Goal: Find specific page/section: Find specific page/section

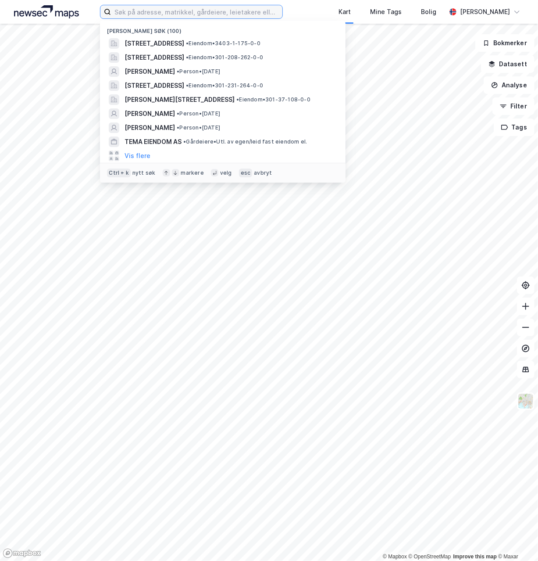
click at [144, 12] on input at bounding box center [196, 11] width 171 height 13
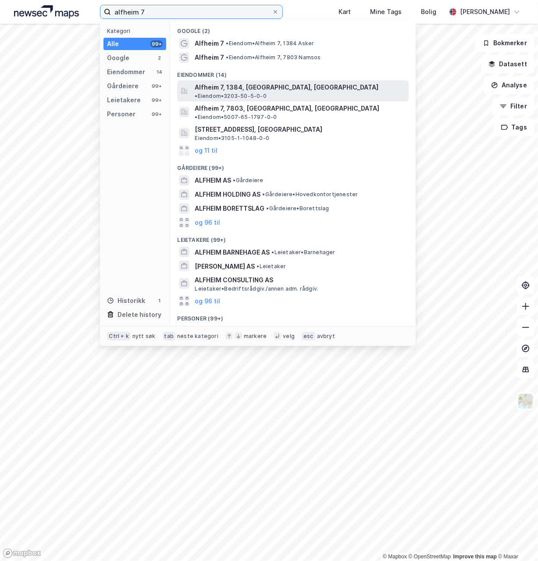
type input "alfheim 7"
click at [206, 87] on span "Alfheim 7, 1384, [GEOGRAPHIC_DATA], [GEOGRAPHIC_DATA]" at bounding box center [287, 87] width 184 height 11
